Goal: Task Accomplishment & Management: Use online tool/utility

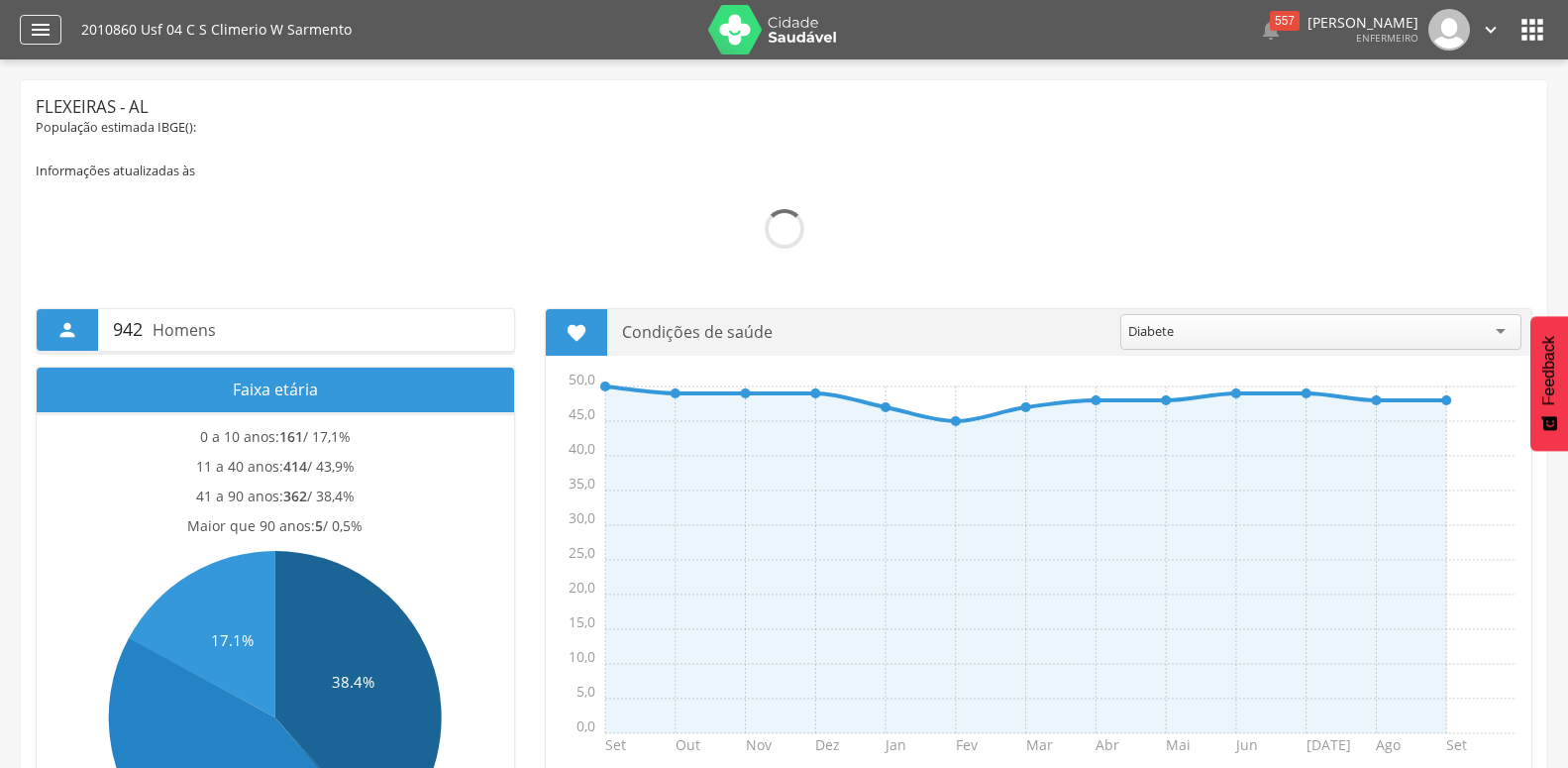
click at [40, 32] on icon "" at bounding box center [41, 30] width 24 height 24
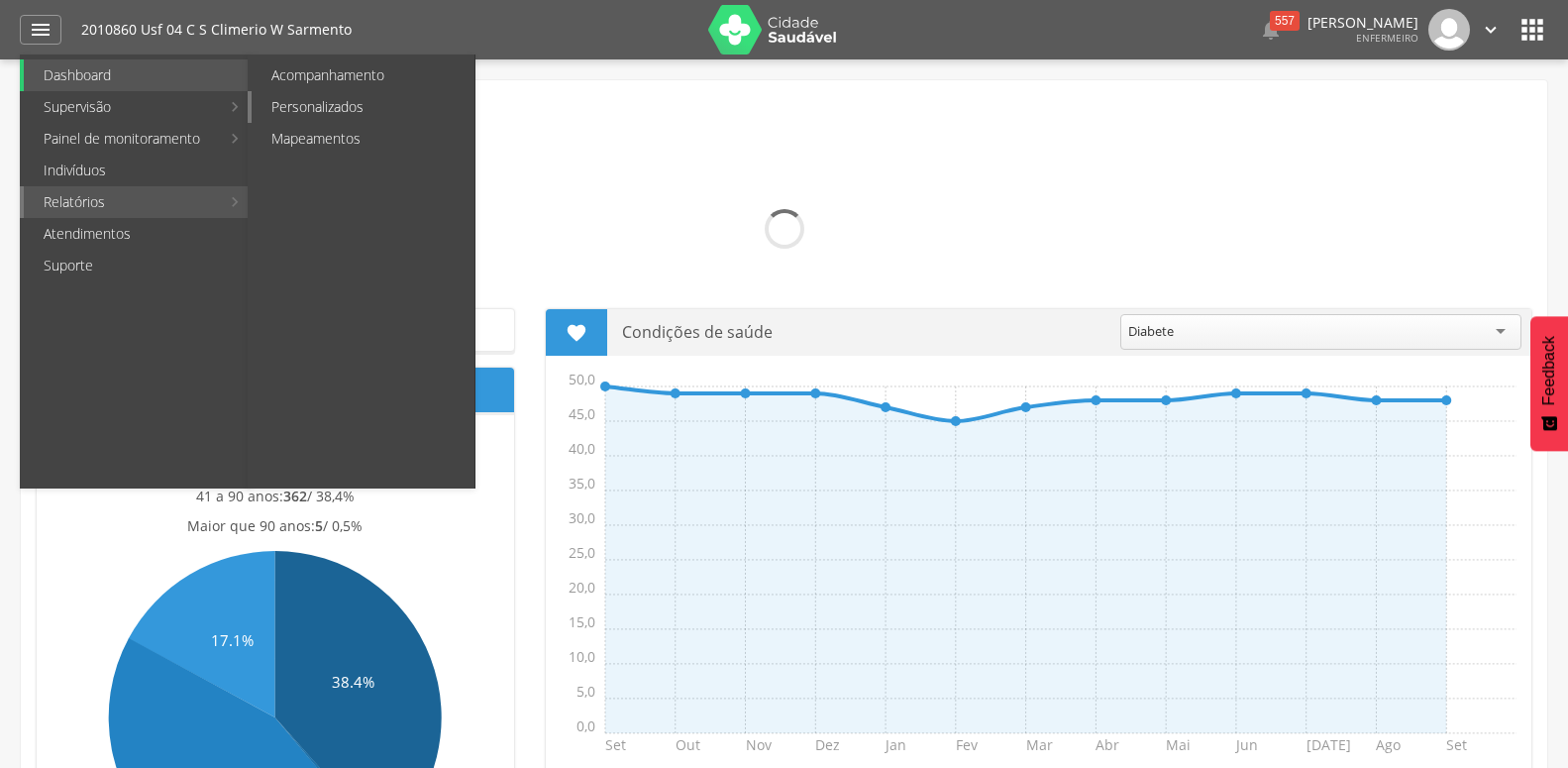
click at [313, 113] on link "Personalizados" at bounding box center [363, 107] width 223 height 32
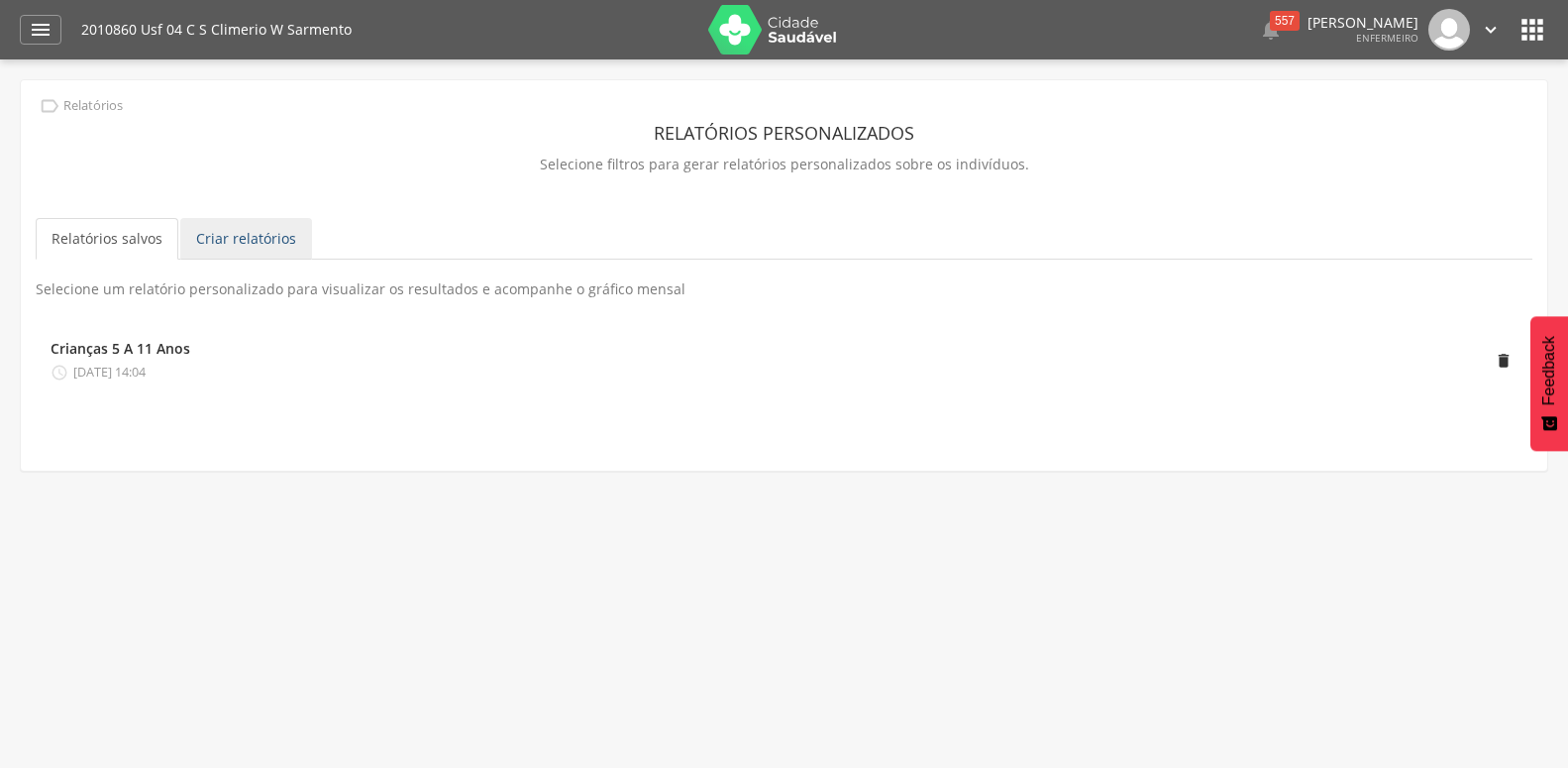
click at [249, 241] on link "Criar relatórios" at bounding box center [246, 239] width 132 height 42
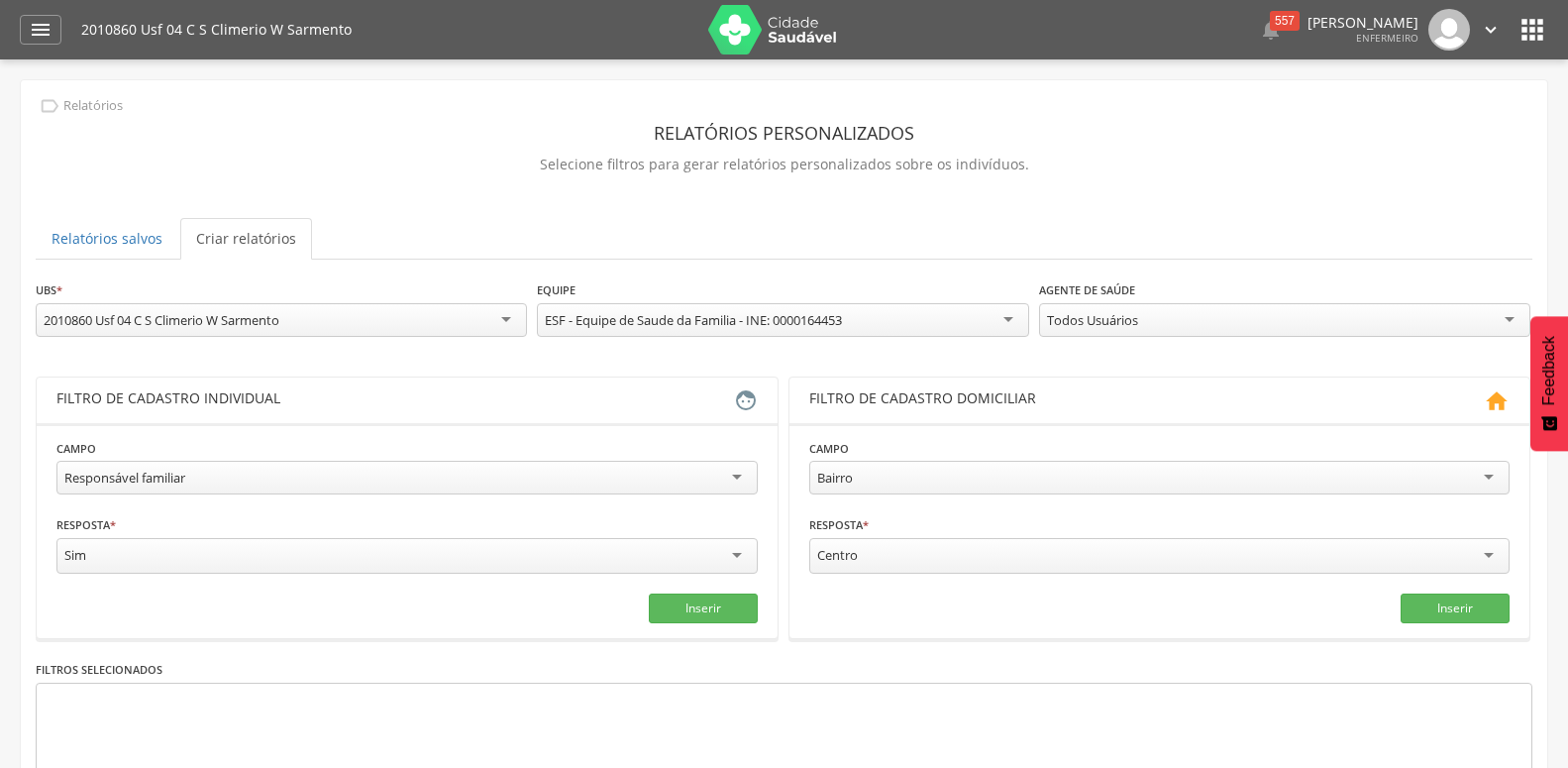
scroll to position [184, 0]
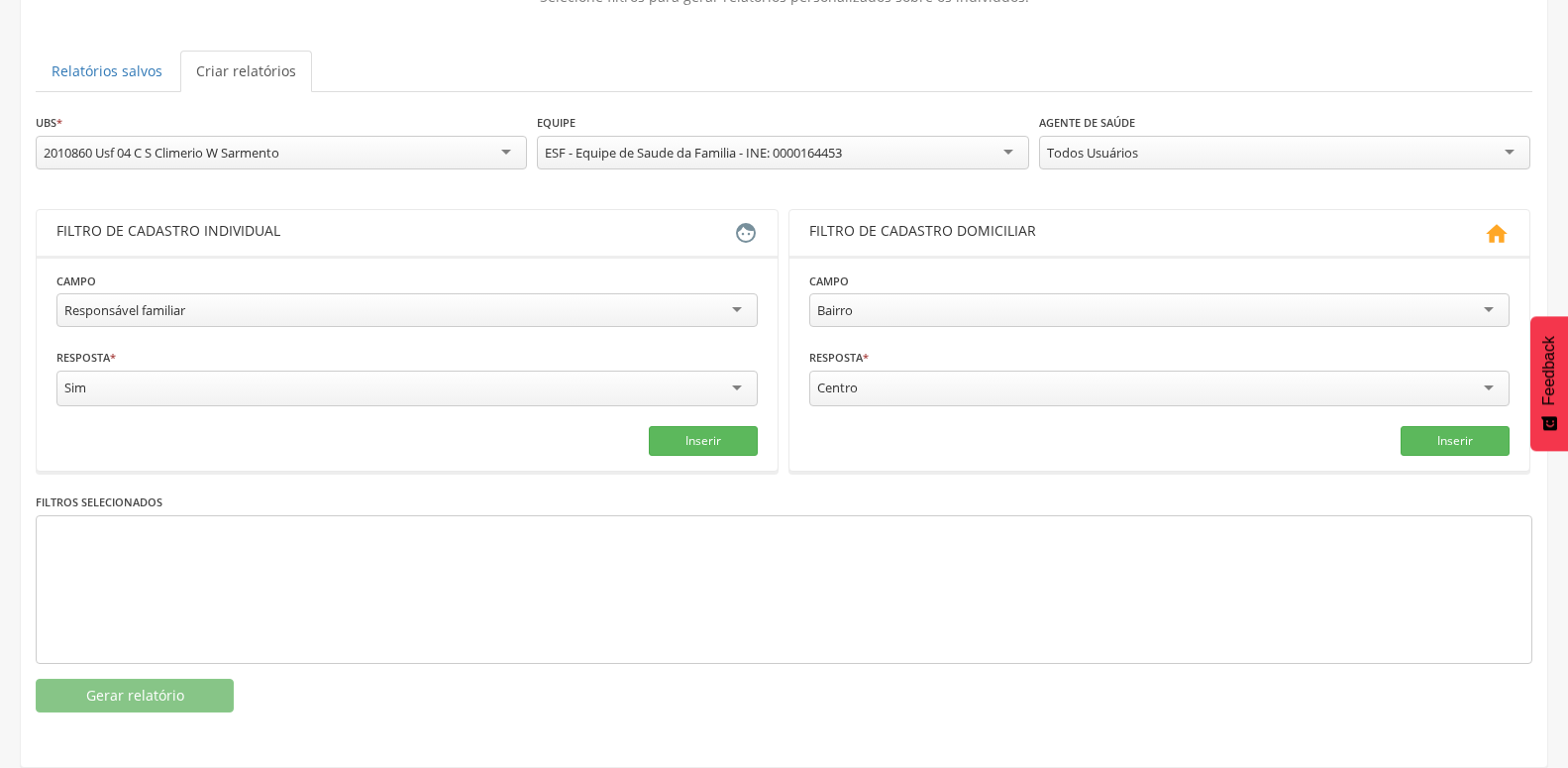
click at [274, 301] on div "Responsável familiar" at bounding box center [407, 310] width 701 height 34
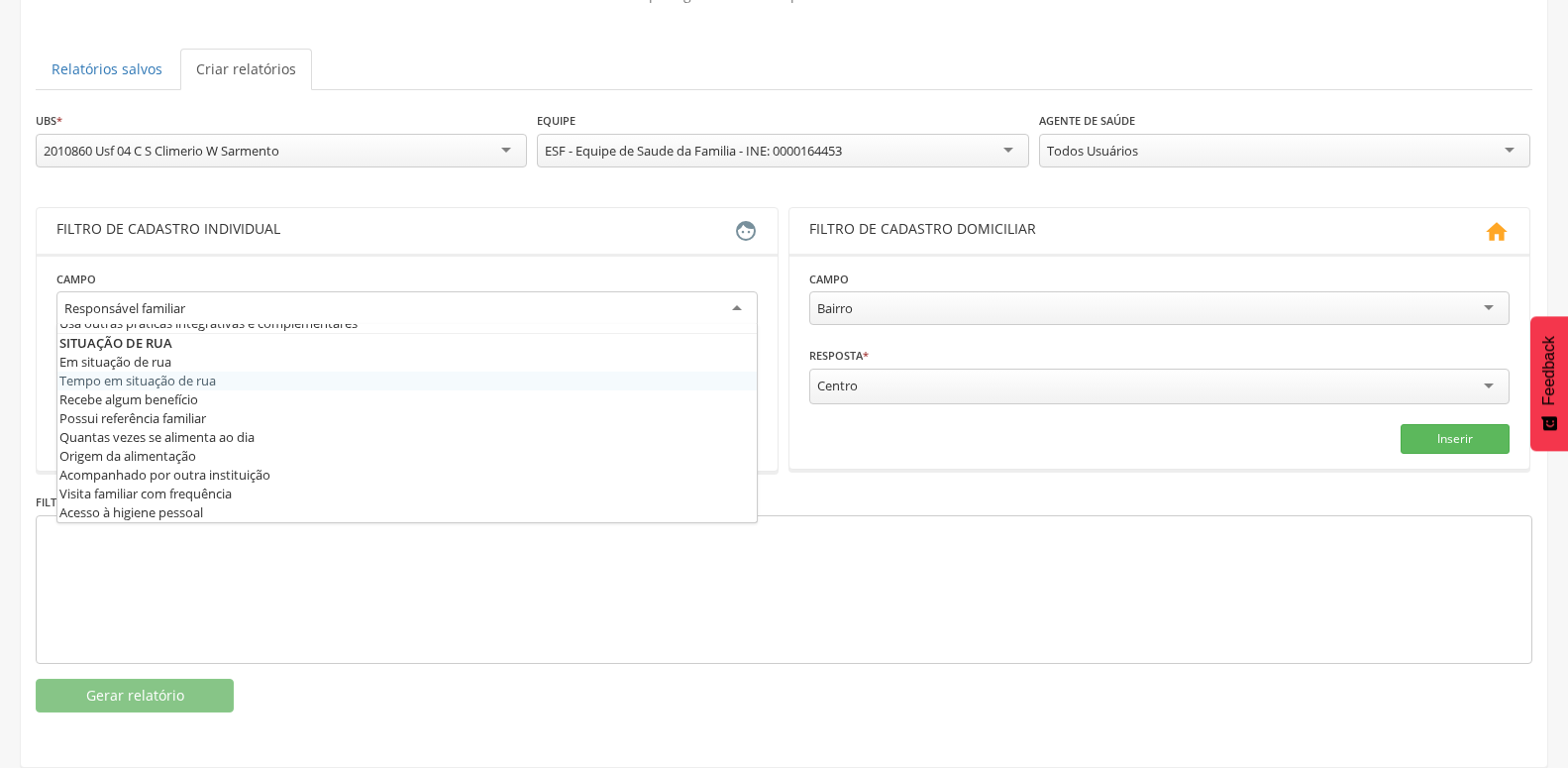
scroll to position [963, 0]
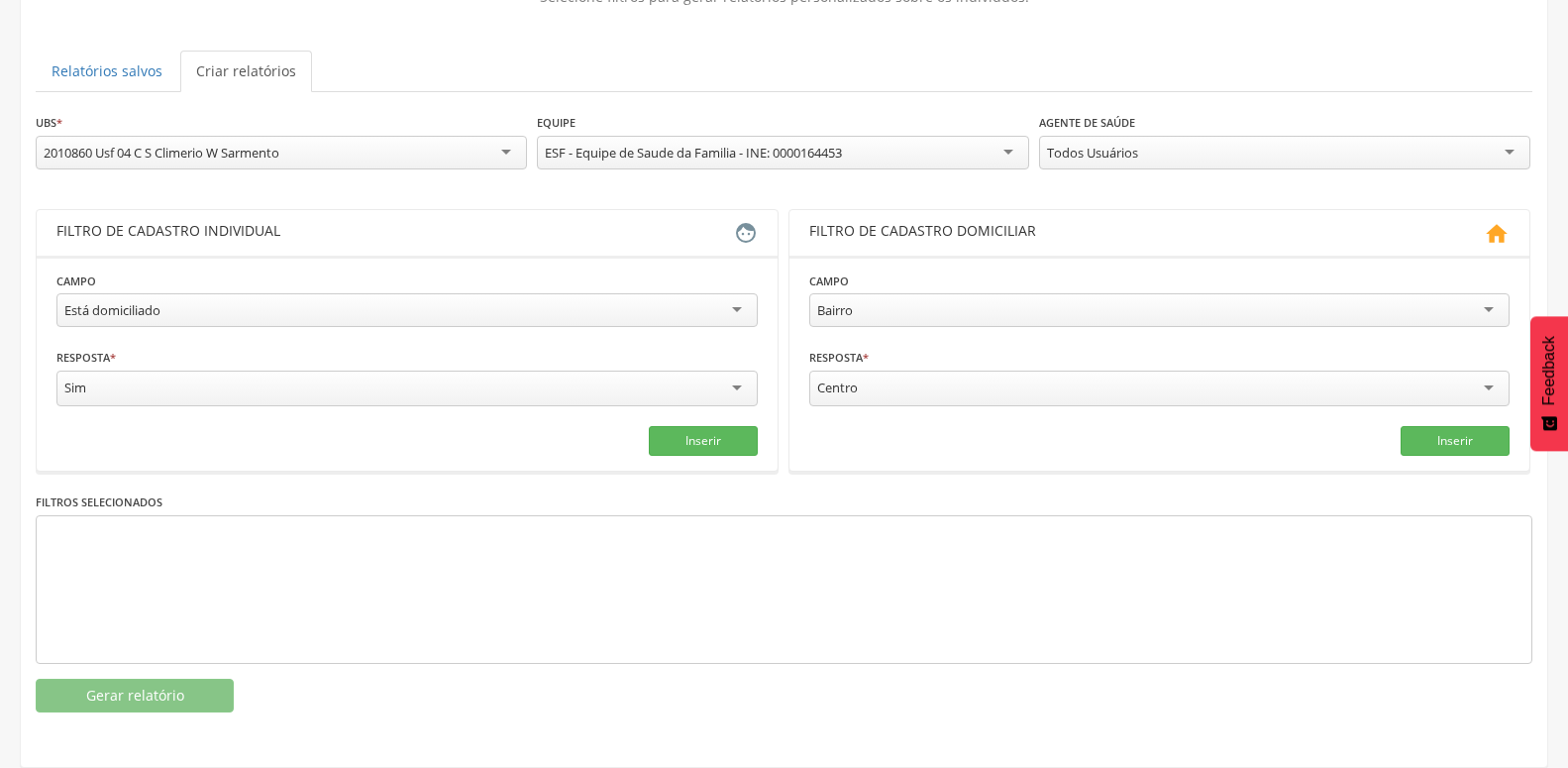
click at [1105, 161] on div "**********" at bounding box center [784, 151] width 1497 height 77
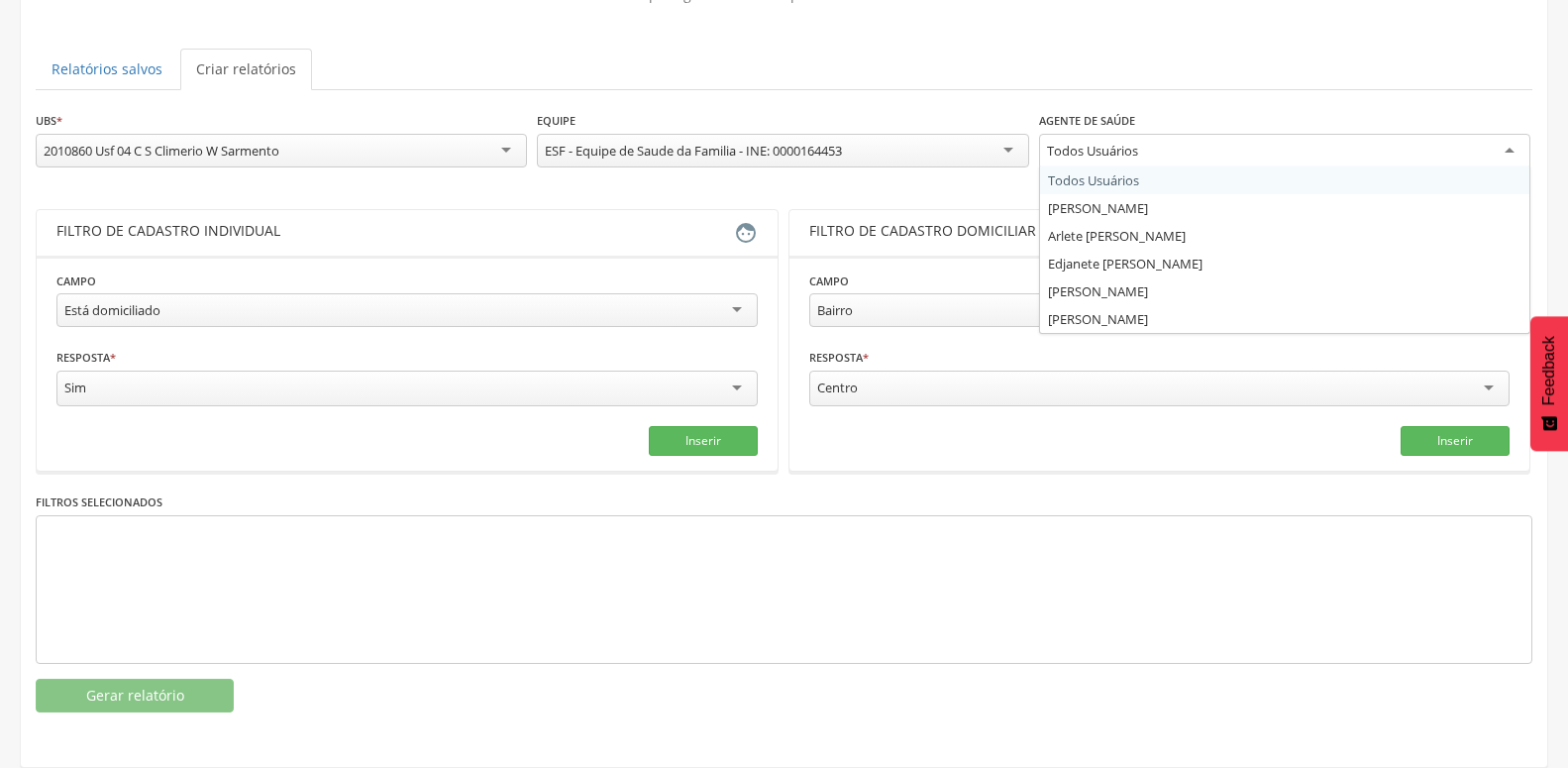
click at [1108, 151] on div "Todos Usuários" at bounding box center [1285, 152] width 491 height 36
click at [1092, 250] on div "**********" at bounding box center [784, 411] width 1497 height 603
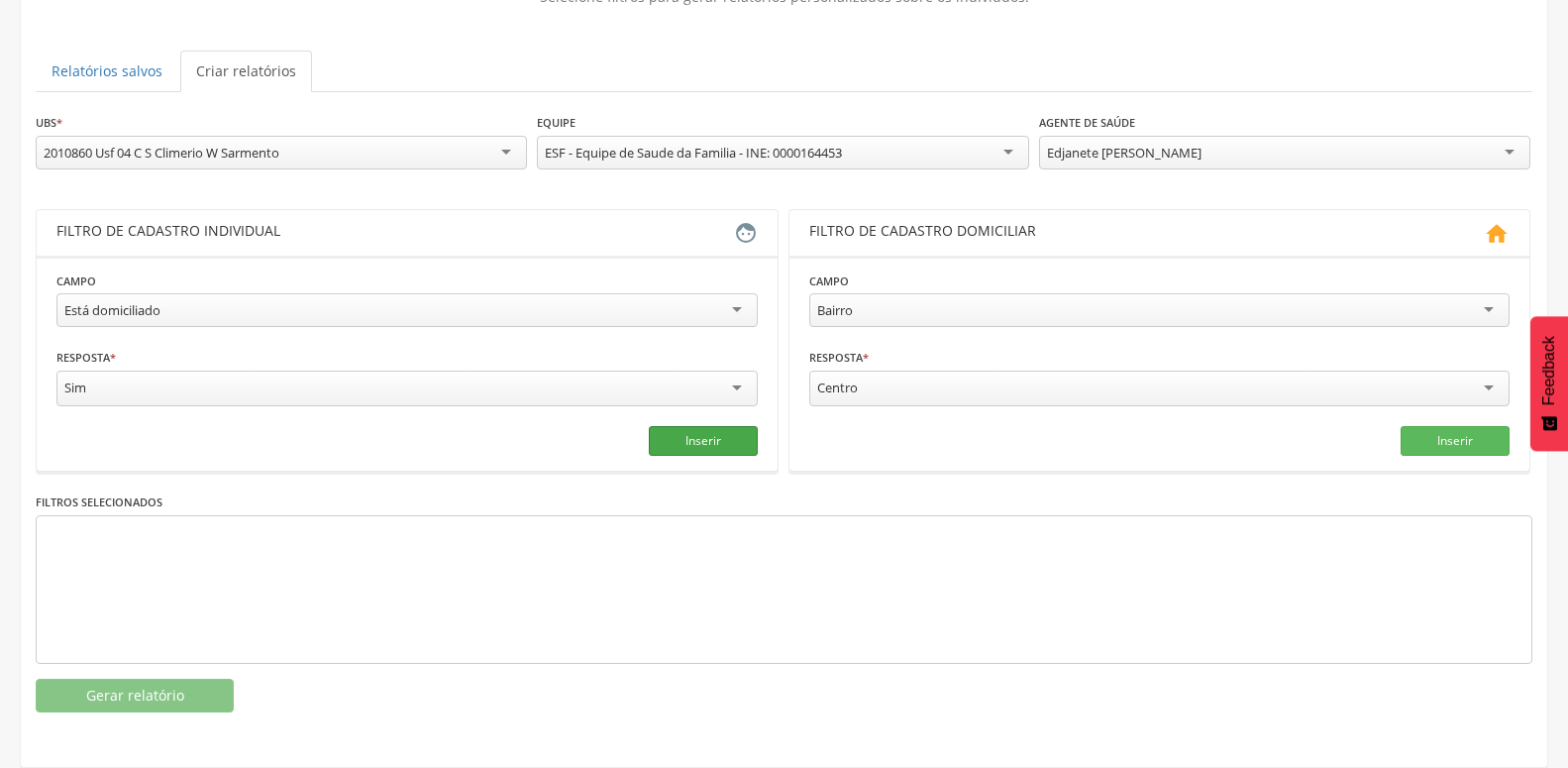
drag, startPoint x: 720, startPoint y: 405, endPoint x: 709, endPoint y: 412, distance: 13.0
click at [720, 406] on fieldset "**********" at bounding box center [407, 363] width 701 height 185
click at [706, 431] on button "Inserir" at bounding box center [703, 441] width 109 height 30
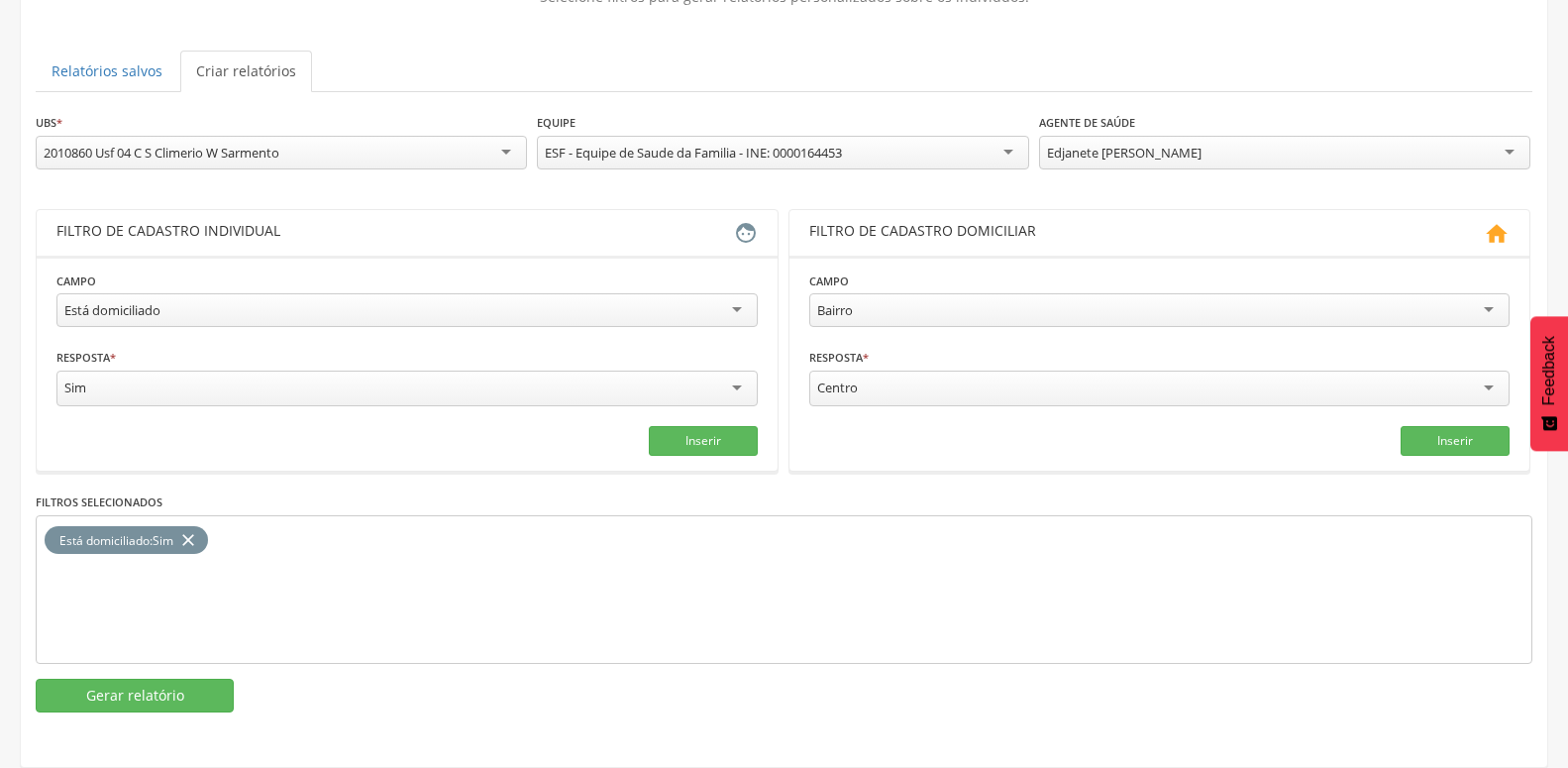
click at [175, 694] on div "**********" at bounding box center [784, 320] width 1526 height 815
click at [180, 686] on button "Gerar relatório" at bounding box center [135, 696] width 198 height 34
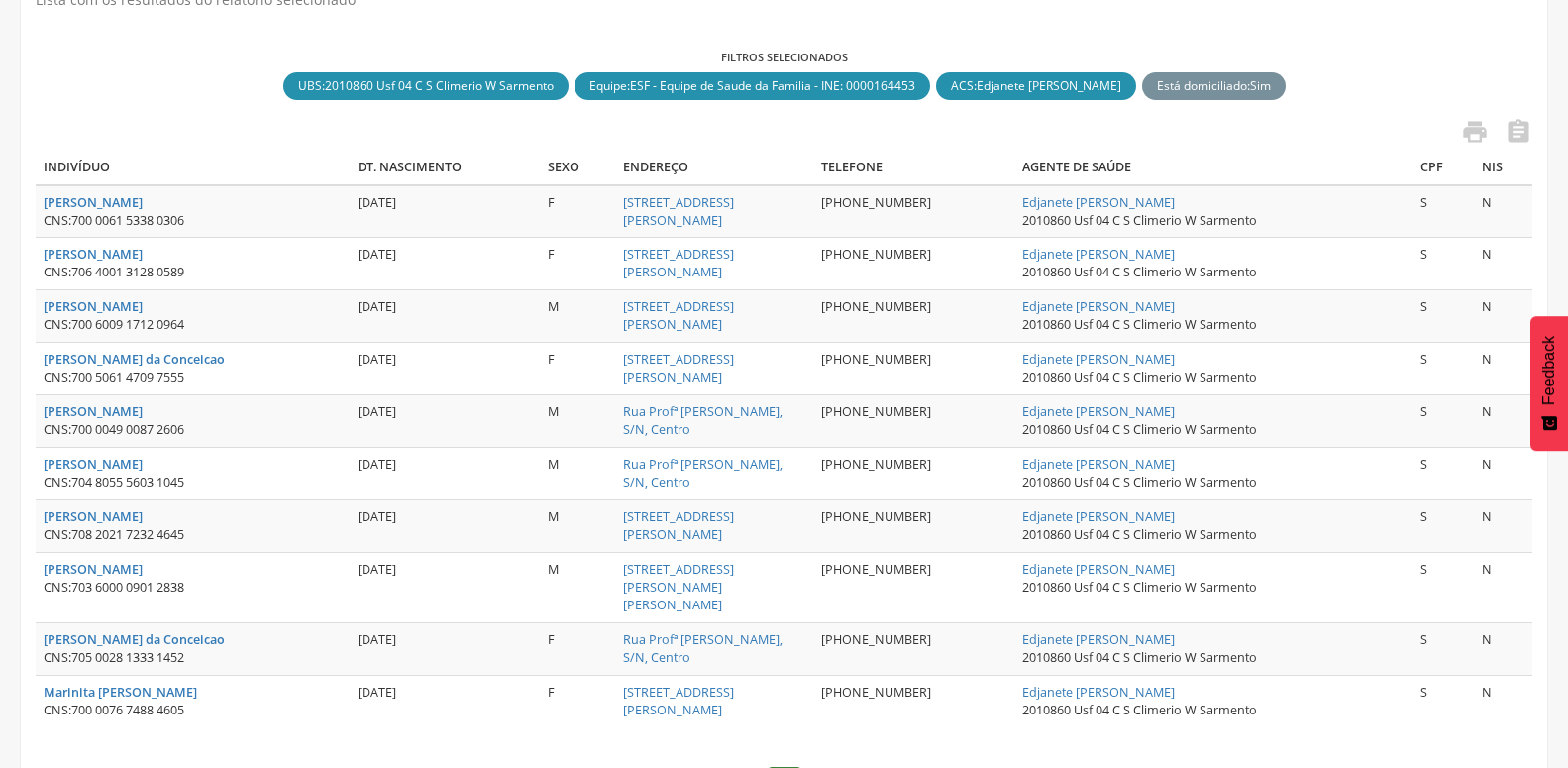
scroll to position [483, 0]
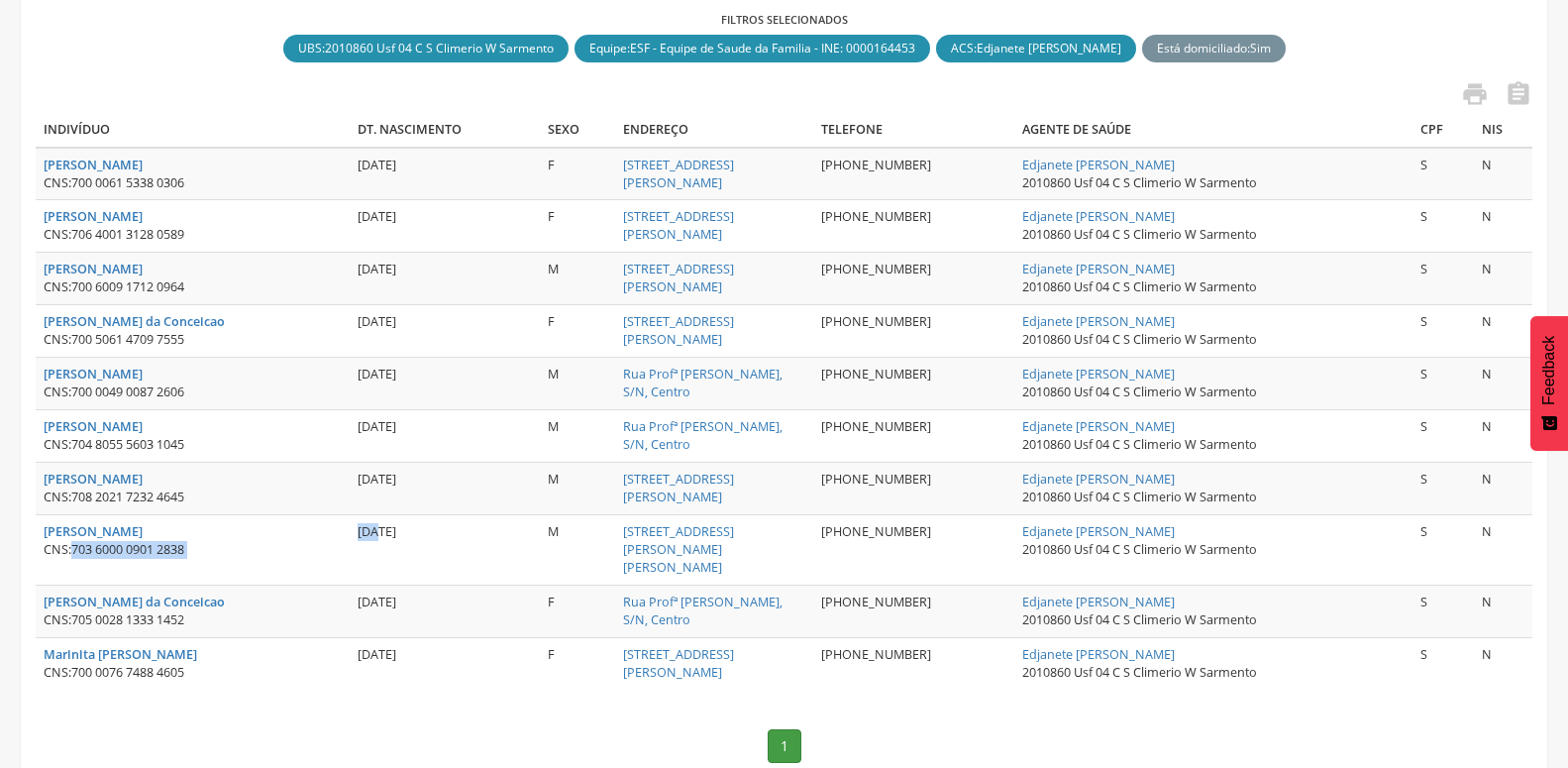
drag, startPoint x: 77, startPoint y: 550, endPoint x: 367, endPoint y: 550, distance: 290.0
click at [371, 550] on tr "[PERSON_NAME] CNS: 703 6000 0901 2838 [DATE] M [STREET_ADDRESS][PERSON_NAME] [P…" at bounding box center [784, 550] width 1497 height 70
click at [216, 552] on div "CNS: 703 6000 0901 2838" at bounding box center [192, 550] width 298 height 18
drag, startPoint x: 206, startPoint y: 552, endPoint x: 71, endPoint y: 553, distance: 135.0
click at [71, 553] on div "CNS: 703 6000 0901 2838" at bounding box center [192, 550] width 298 height 18
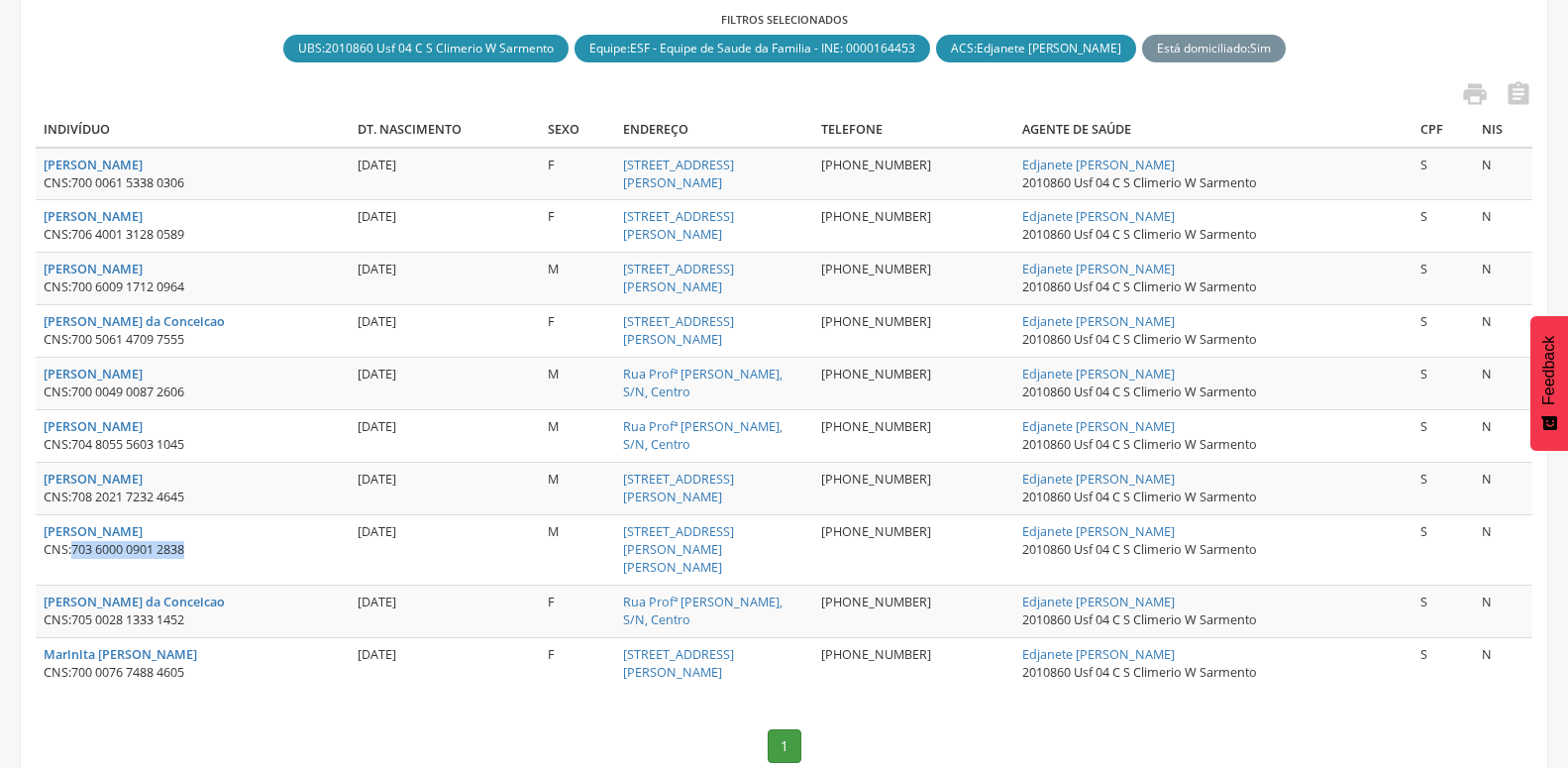
copy div "703 6000 0901 2838"
